Goal: Navigation & Orientation: Find specific page/section

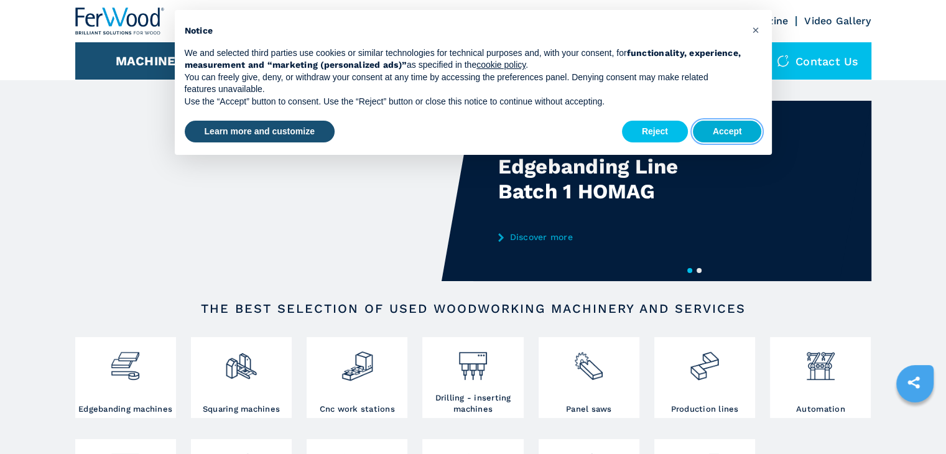
click at [723, 131] on button "Accept" at bounding box center [727, 132] width 69 height 22
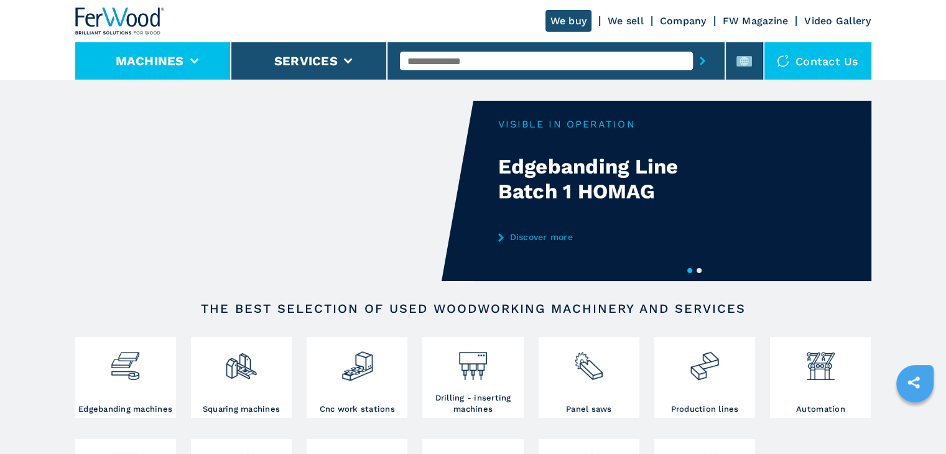
click at [190, 51] on li "Machines" at bounding box center [153, 60] width 156 height 37
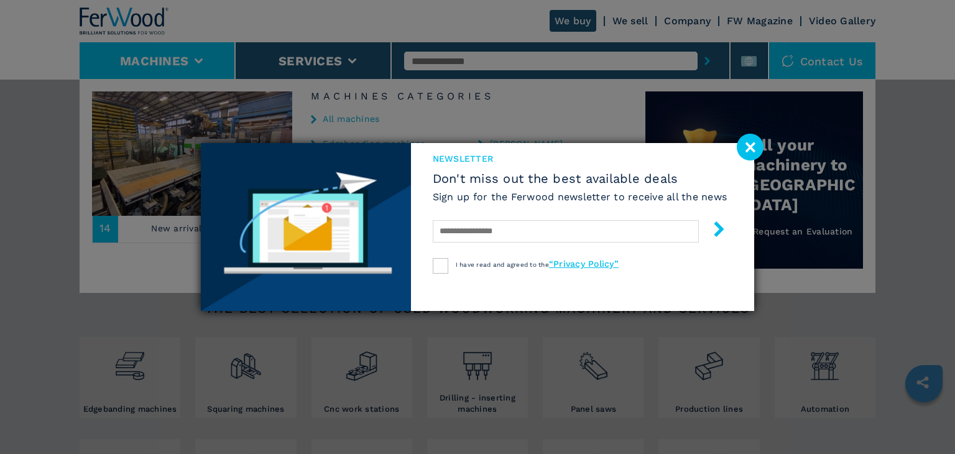
click at [756, 152] on image at bounding box center [750, 147] width 27 height 27
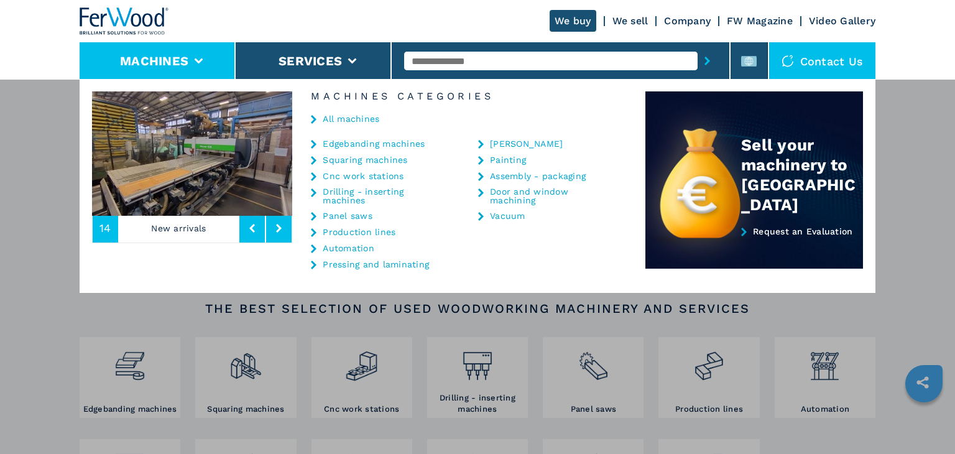
click at [348, 175] on link "Cnc work stations" at bounding box center [363, 176] width 81 height 9
click at [278, 224] on icon at bounding box center [279, 228] width 6 height 9
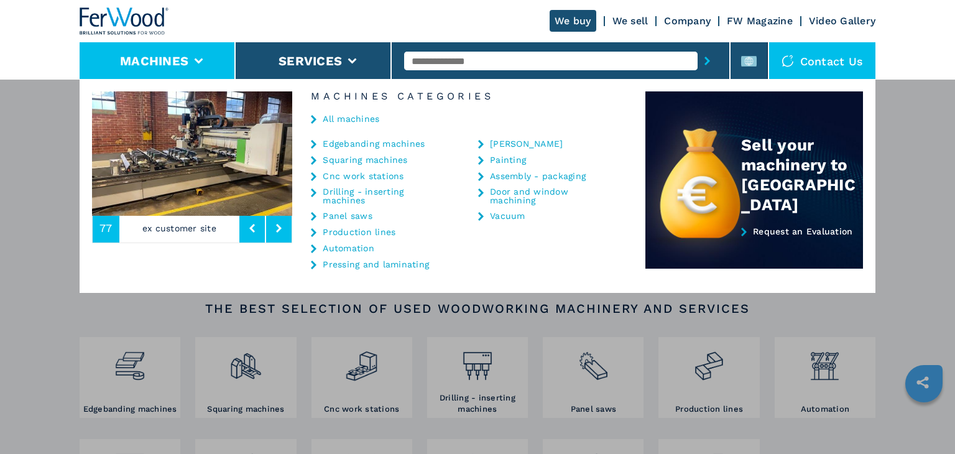
click at [278, 224] on icon at bounding box center [279, 228] width 6 height 9
